Goal: Information Seeking & Learning: Find specific fact

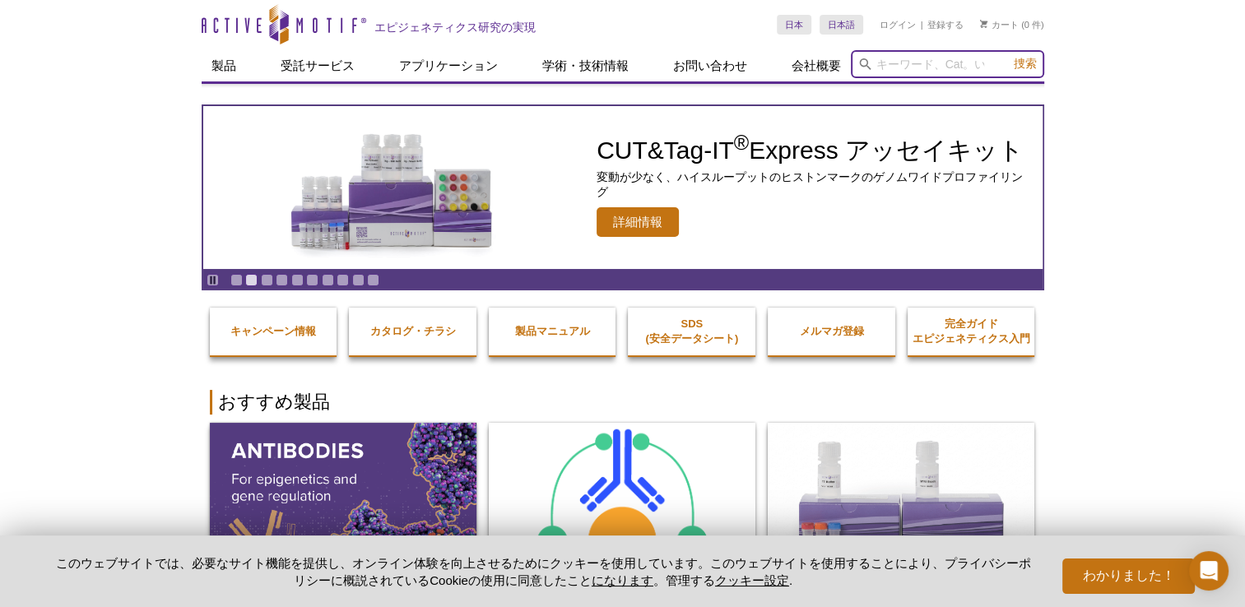
click at [886, 61] on input "search" at bounding box center [947, 64] width 193 height 28
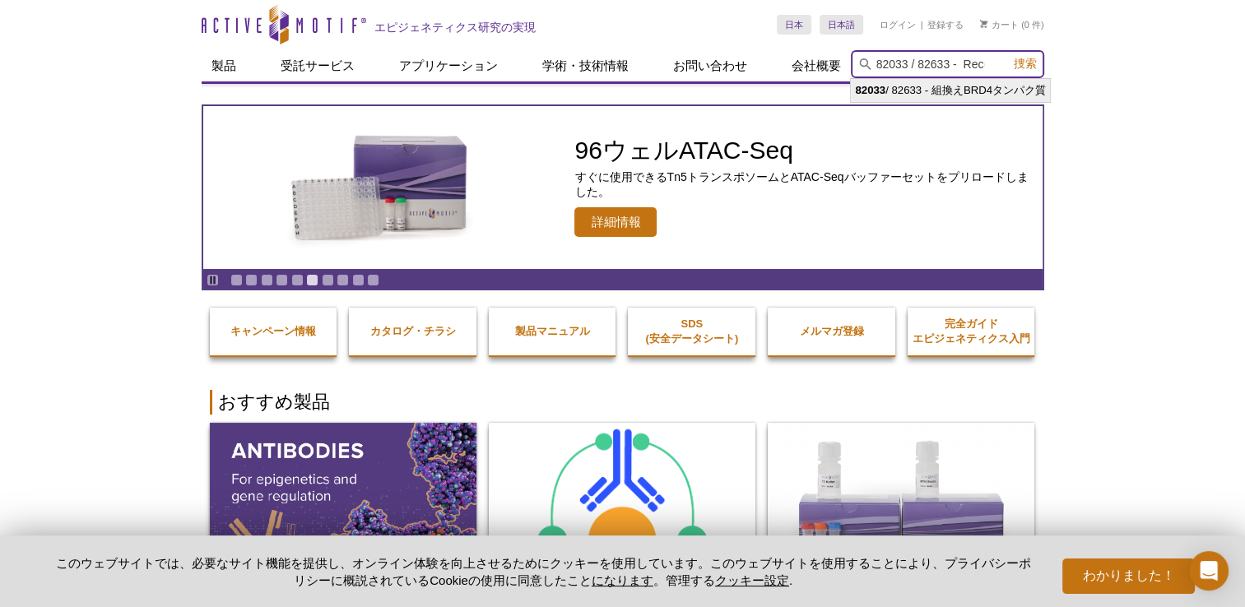
type input "82033 / 82633 - Recombinant BRD4 protein"
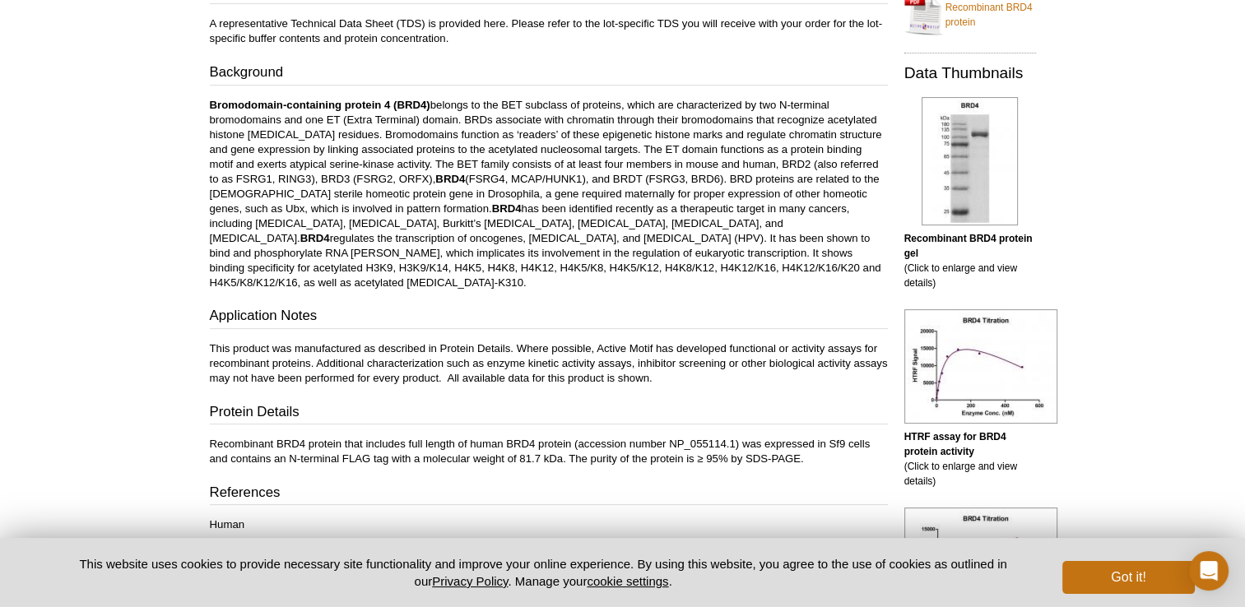
scroll to position [288, 0]
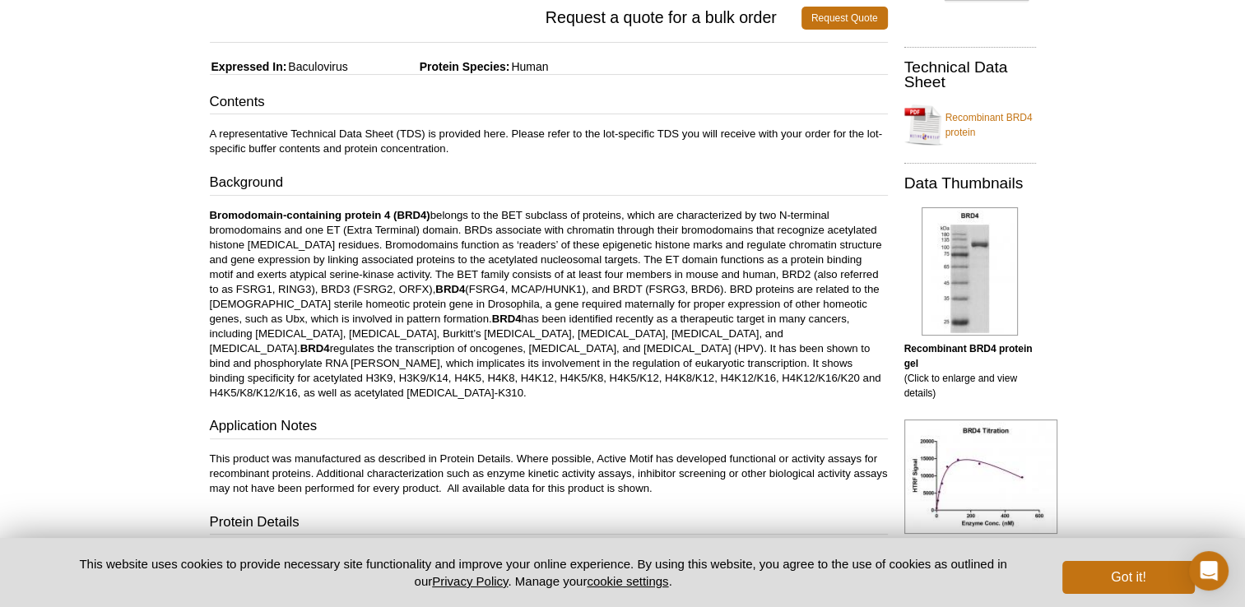
drag, startPoint x: 210, startPoint y: 100, endPoint x: 694, endPoint y: 476, distance: 613.9
click at [694, 476] on div "Contents A representative Technical Data Sheet (TDS) is provided here. Please r…" at bounding box center [549, 367] width 678 height 551
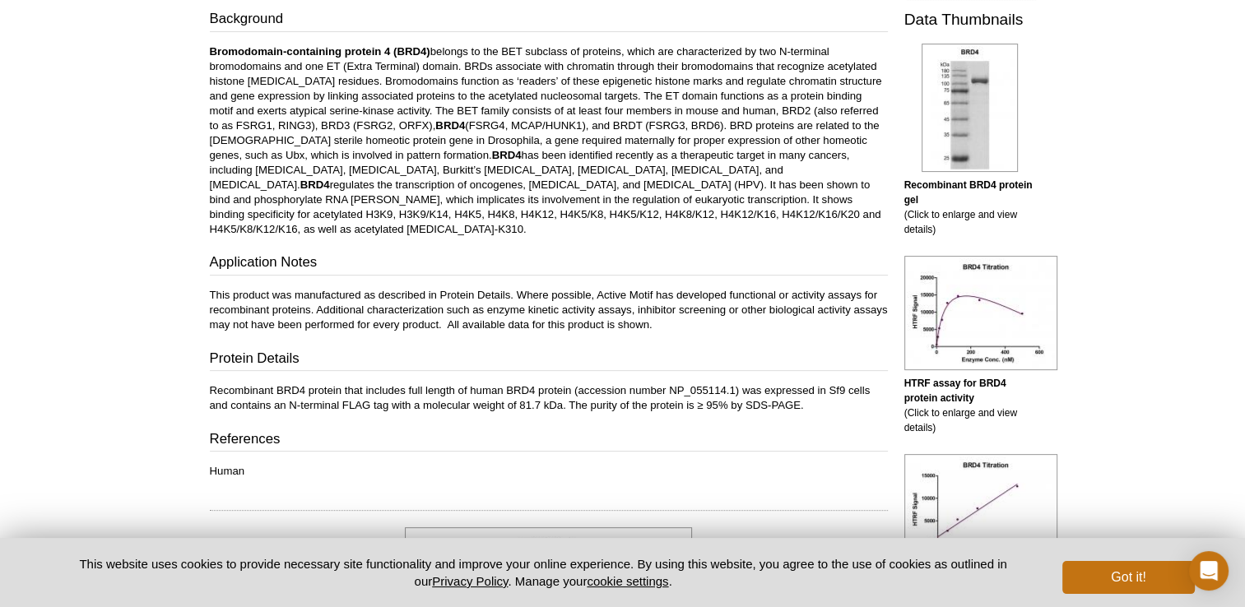
scroll to position [453, 0]
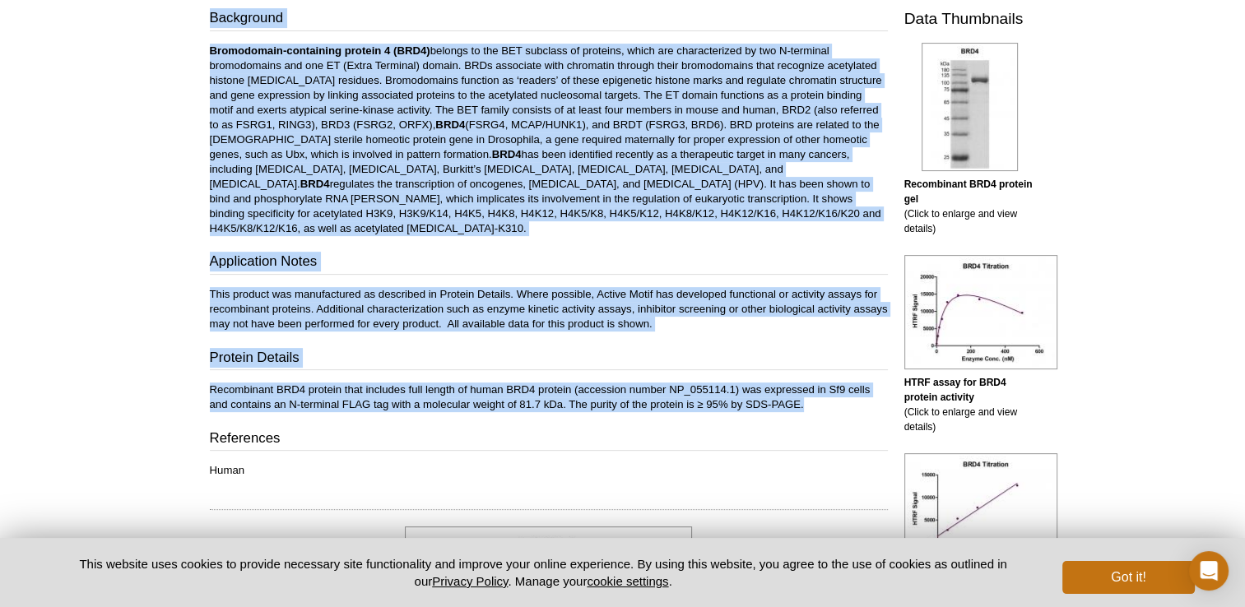
click at [813, 389] on p "Recombinant BRD4 protein that includes full length of human BRD4 protein (acces…" at bounding box center [549, 398] width 678 height 30
copy div "Loremips D sitametconsect Adipiscin Elit Seddo (EIU) te incididu utla. Etdolo m…"
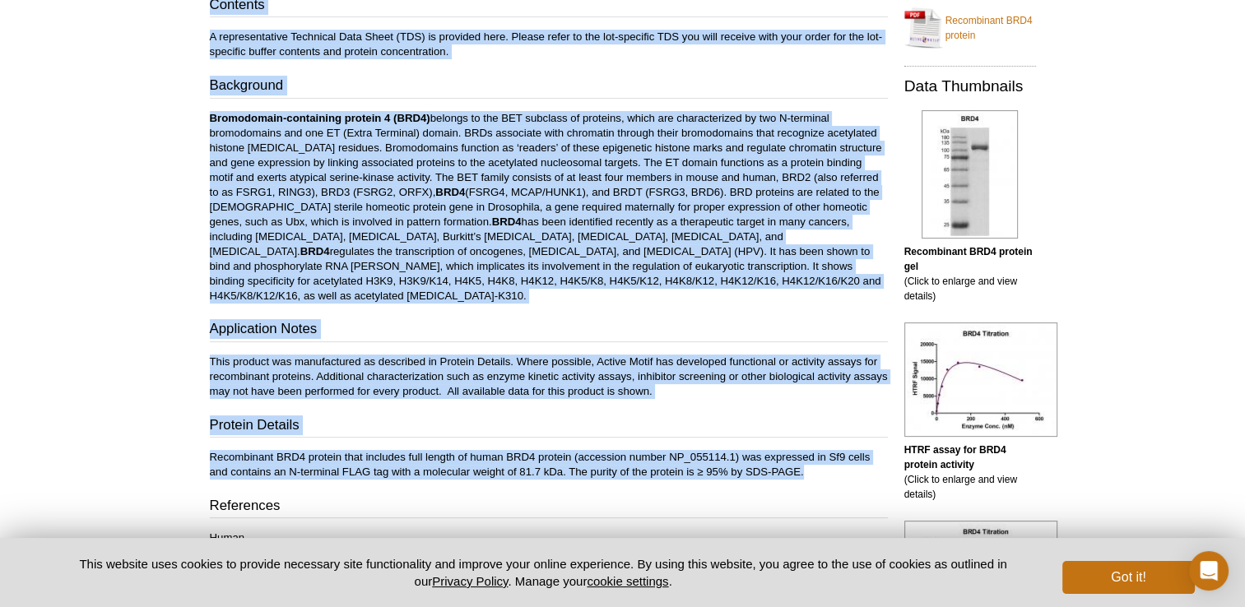
scroll to position [41, 0]
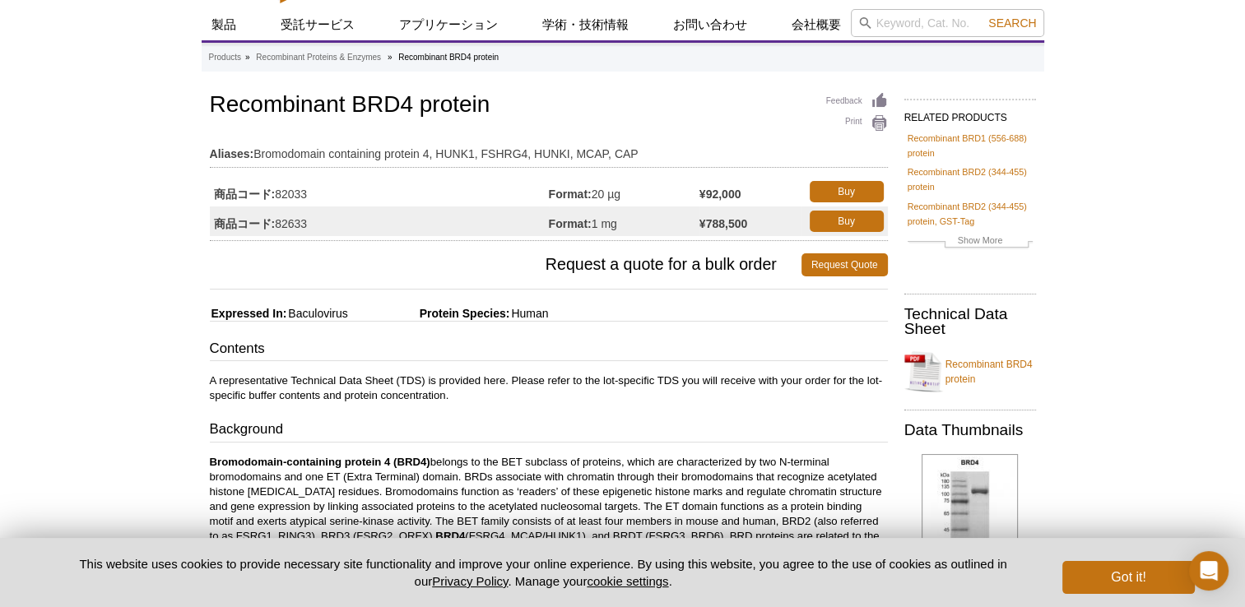
scroll to position [0, 0]
